Goal: Register for event/course

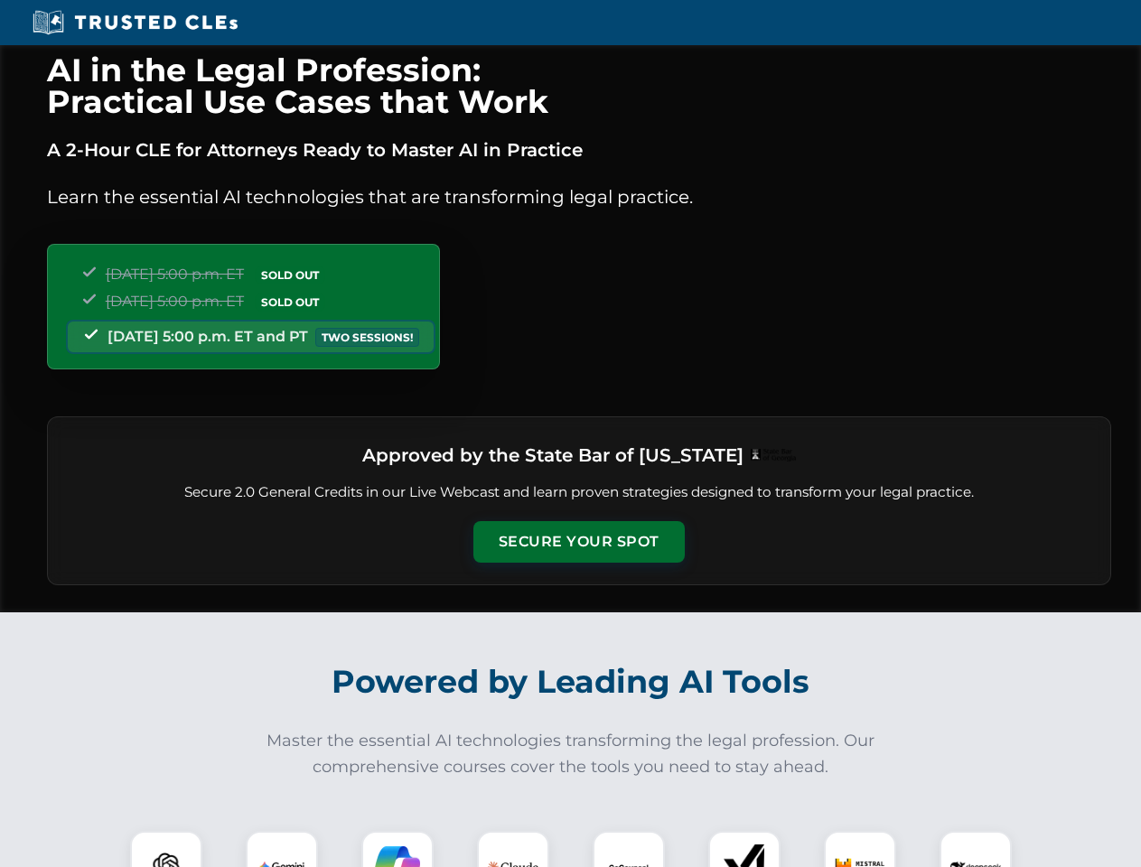
click at [578, 542] on button "Secure Your Spot" at bounding box center [578, 542] width 211 height 42
click at [166, 849] on img at bounding box center [166, 867] width 52 height 52
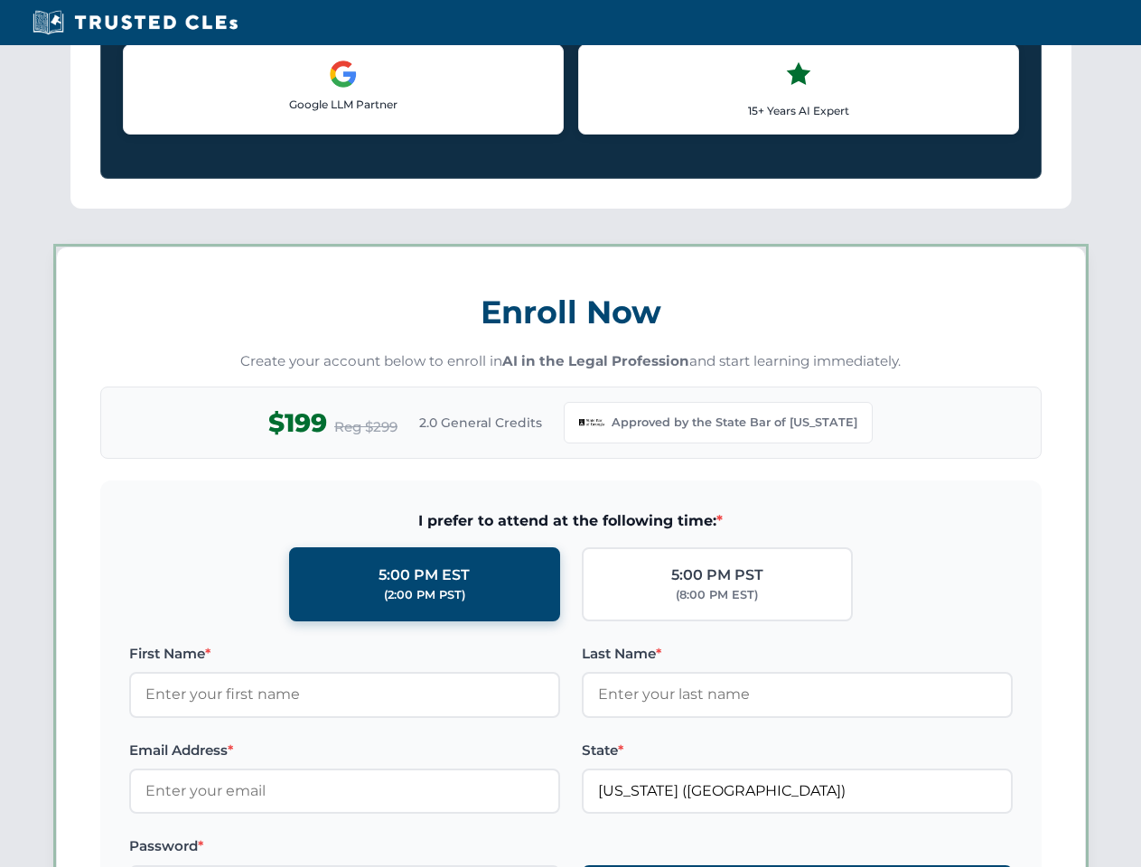
click at [397, 849] on label "Password *" at bounding box center [344, 846] width 431 height 22
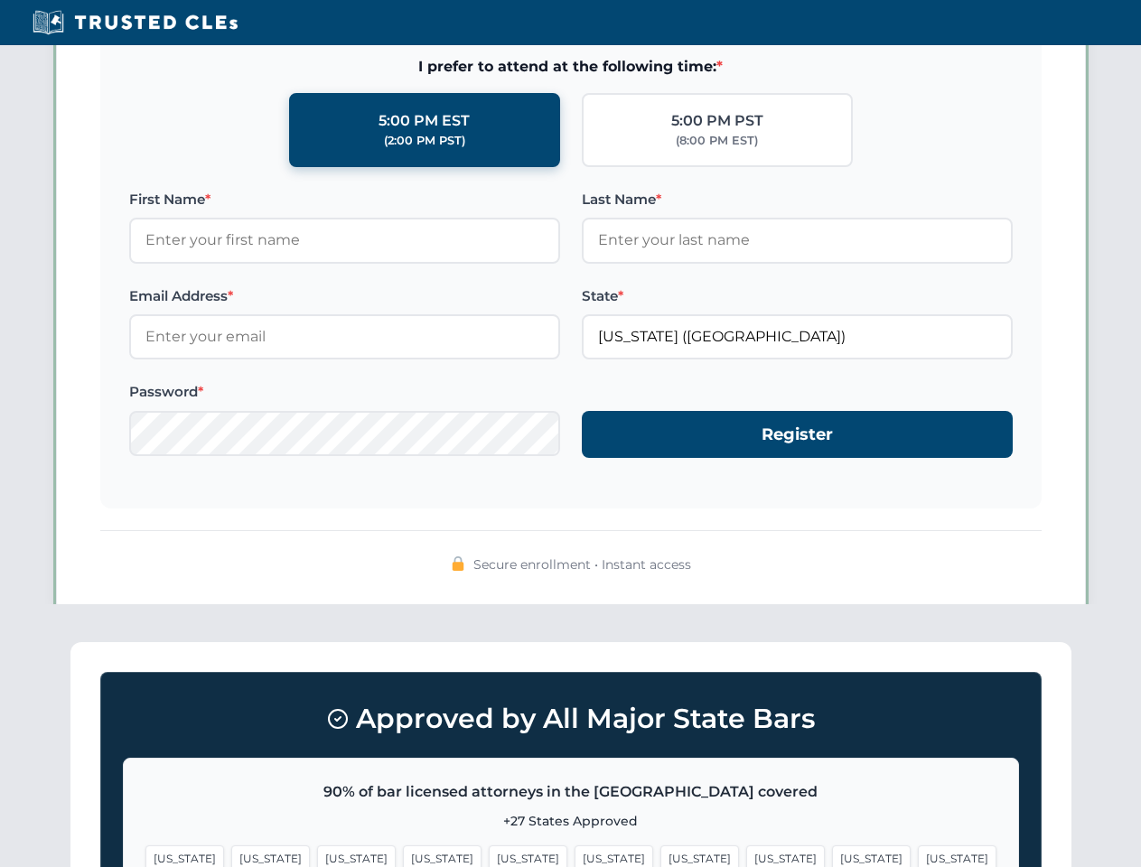
click at [832, 849] on span "[US_STATE]" at bounding box center [871, 858] width 79 height 26
